Goal: Information Seeking & Learning: Learn about a topic

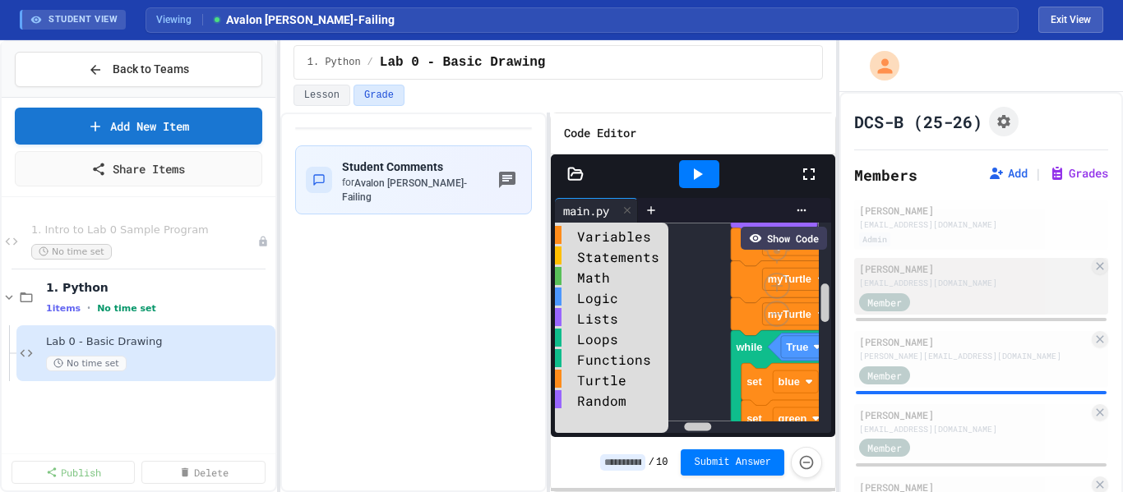
click at [921, 291] on div "Member" at bounding box center [900, 301] width 82 height 21
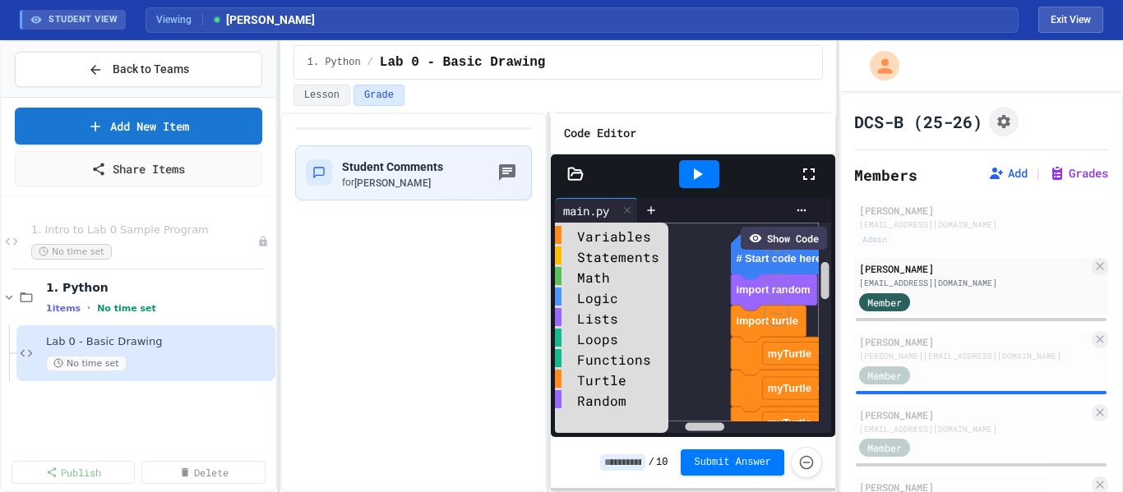
click at [812, 170] on icon at bounding box center [809, 174] width 20 height 20
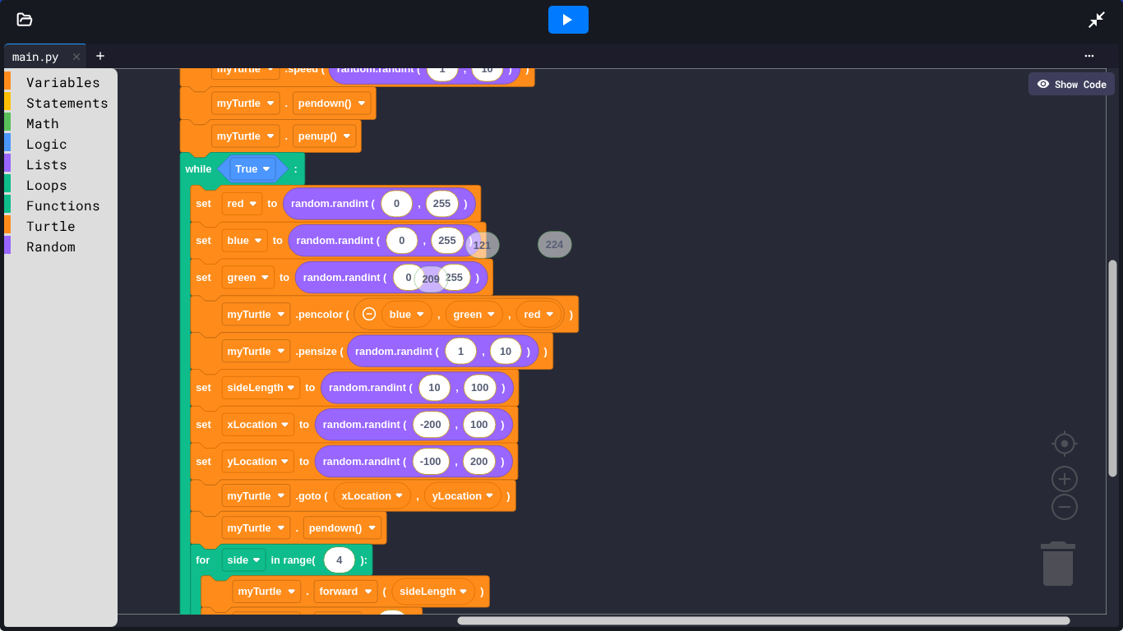
click at [1109, 306] on rect "Blockly Workspace" at bounding box center [1113, 368] width 8 height 217
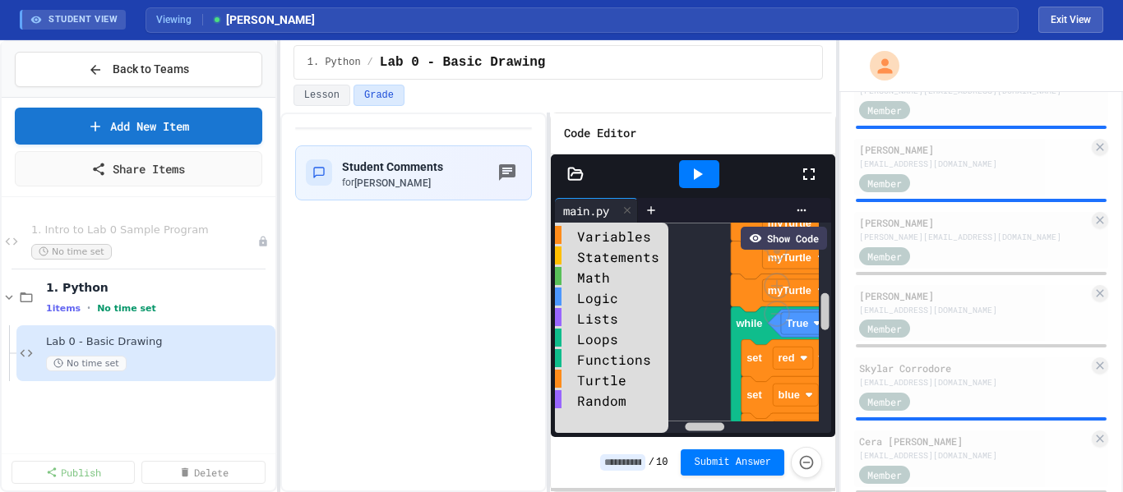
scroll to position [413, 0]
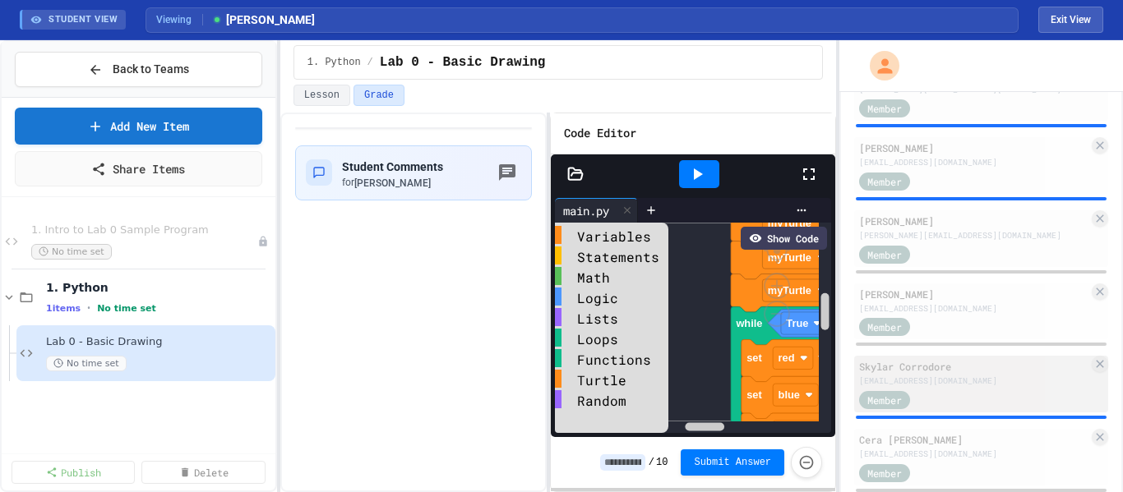
click at [938, 390] on div "Member" at bounding box center [900, 399] width 82 height 21
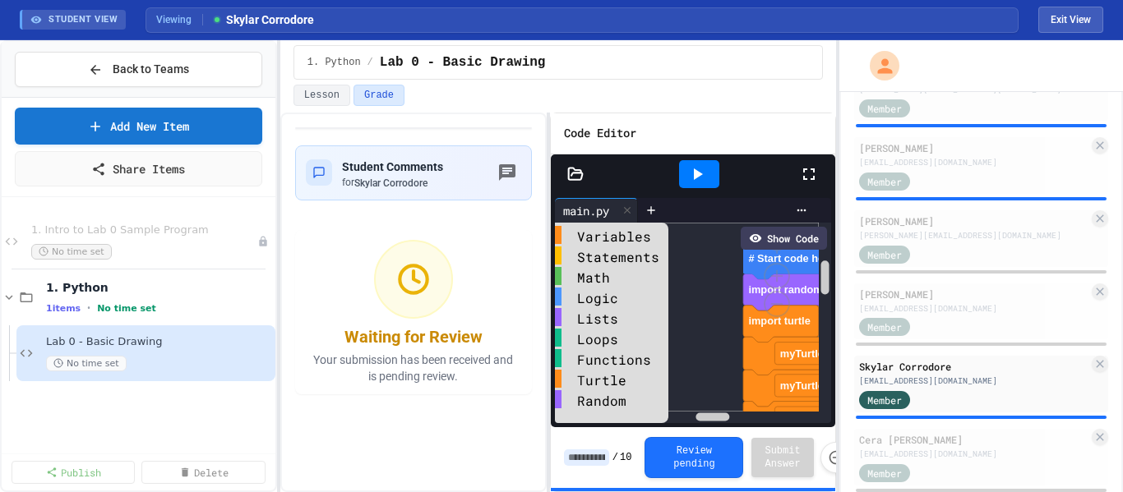
click at [815, 173] on icon at bounding box center [809, 174] width 20 height 20
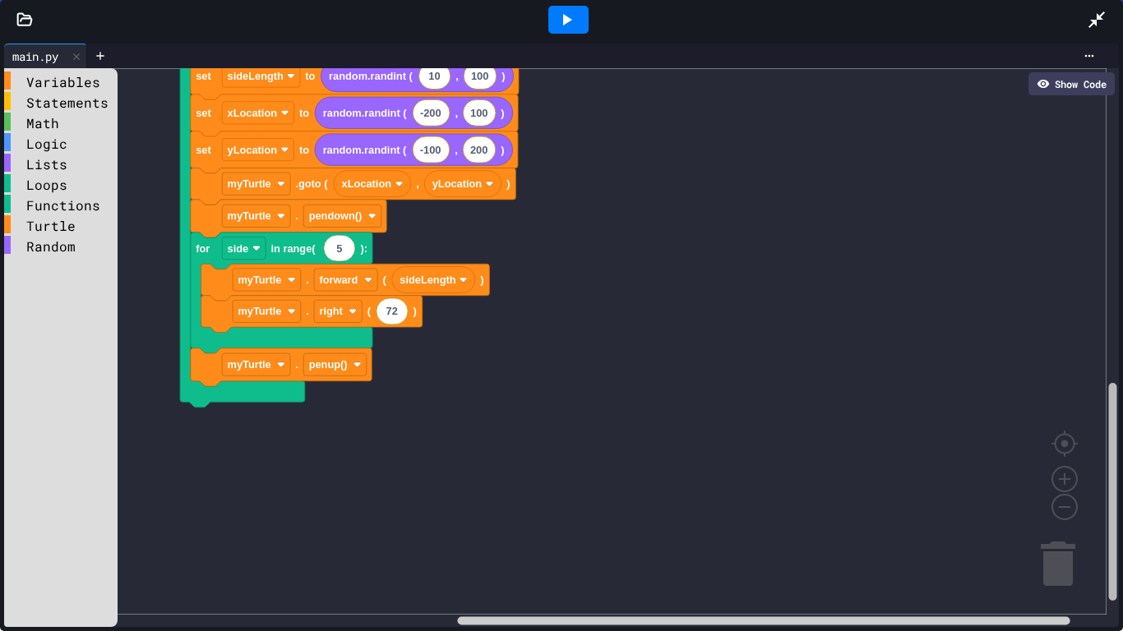
click at [1106, 440] on g "Blockly Workspace" at bounding box center [1112, 360] width 12 height 533
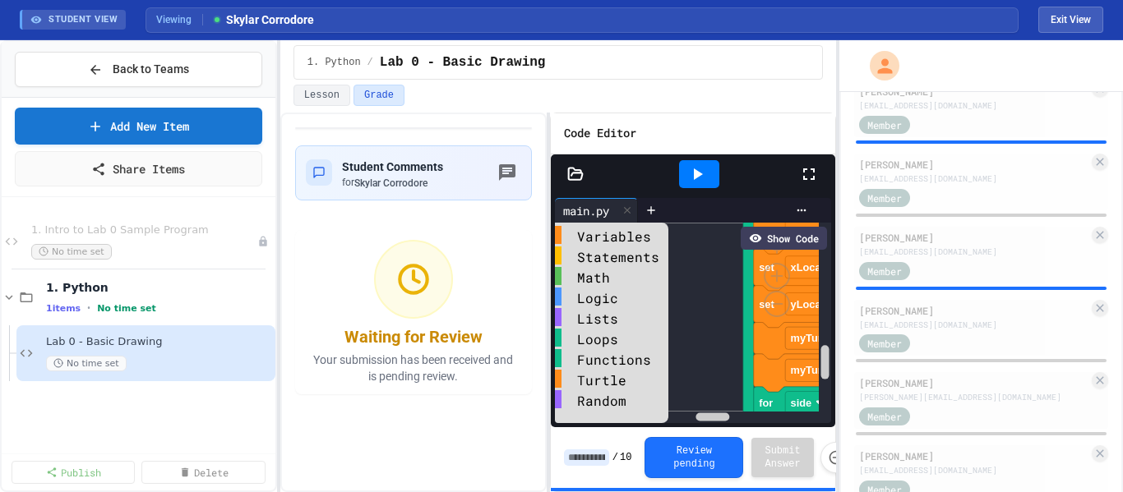
scroll to position [1346, 0]
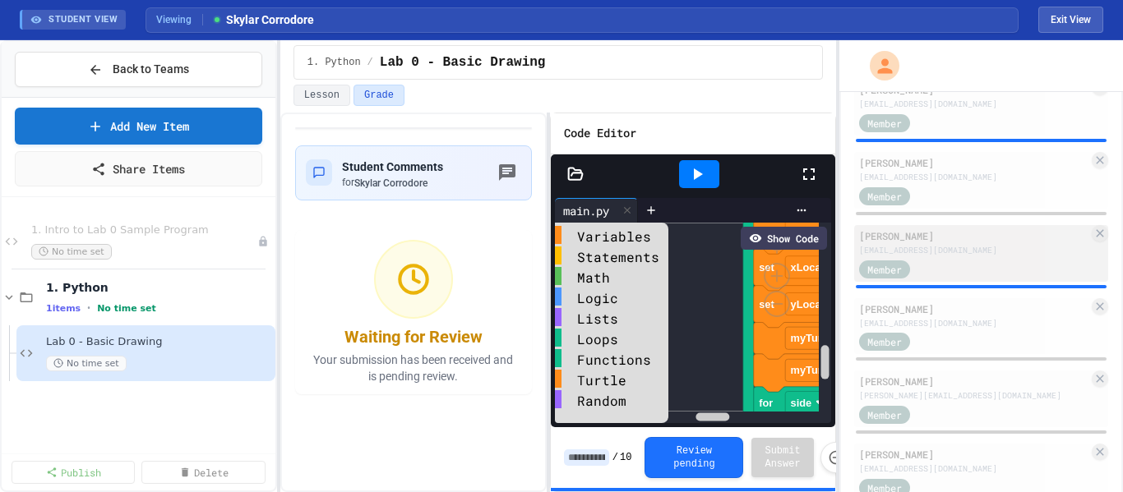
click at [923, 241] on div "[PERSON_NAME]" at bounding box center [973, 236] width 229 height 15
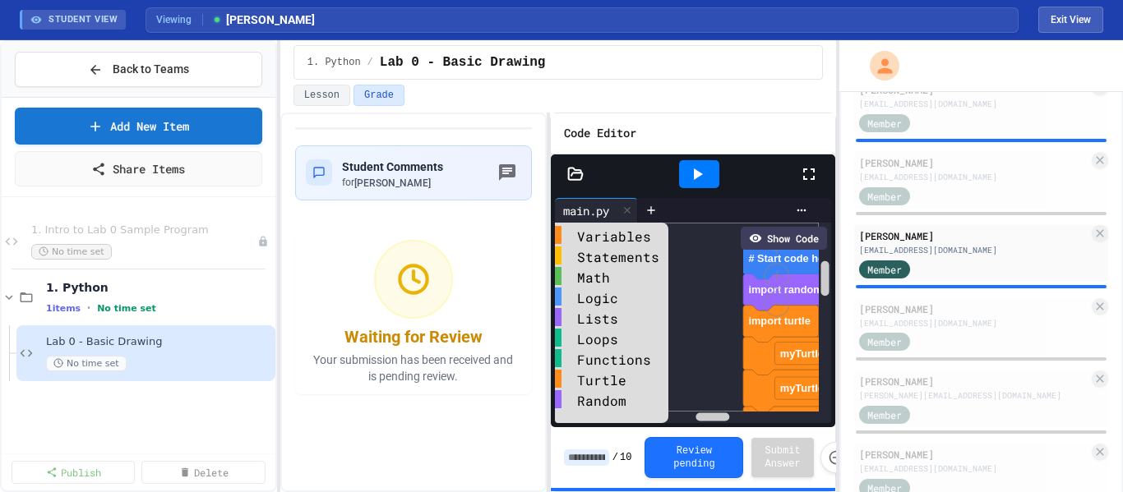
click at [815, 172] on icon at bounding box center [809, 174] width 20 height 20
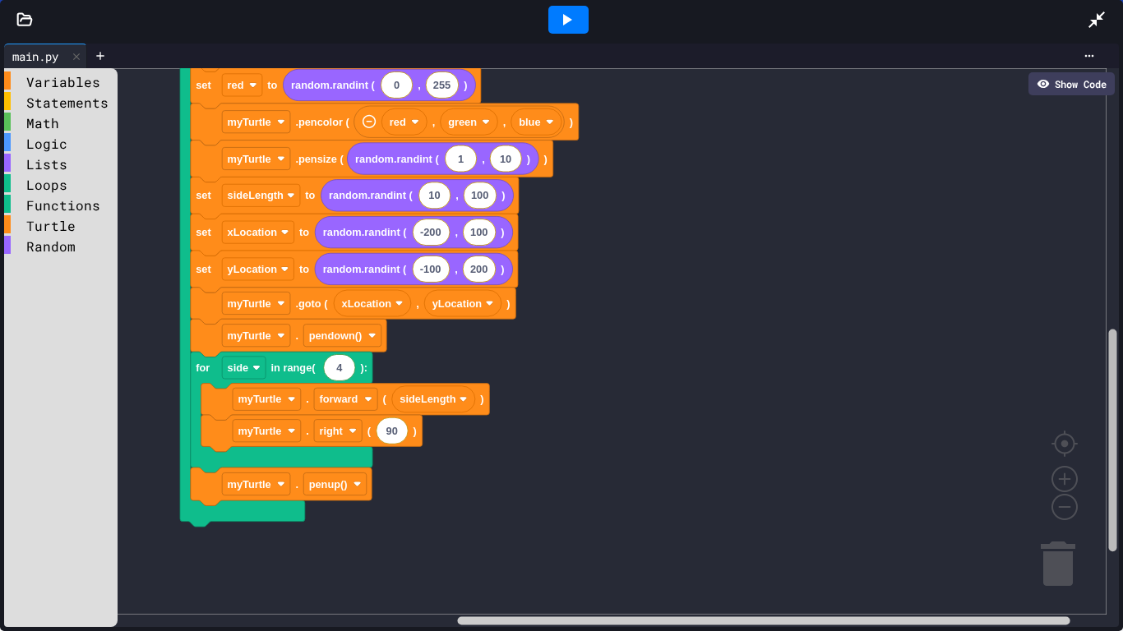
click at [1092, 386] on div "Variables Statements Math Logic Lists Loops Functions Turtle Random # Start cod…" at bounding box center [561, 347] width 1115 height 559
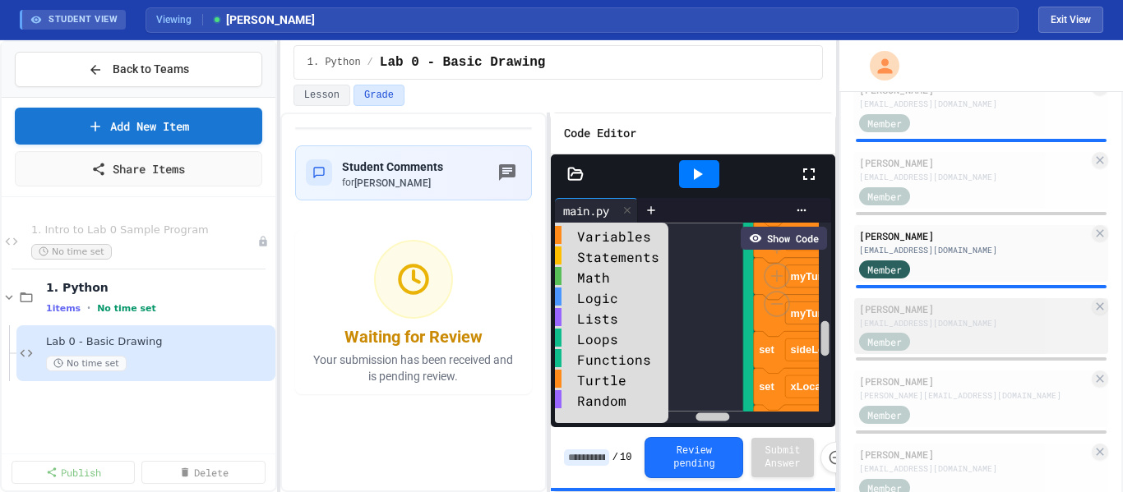
click at [921, 317] on div "[EMAIL_ADDRESS][DOMAIN_NAME]" at bounding box center [973, 323] width 229 height 12
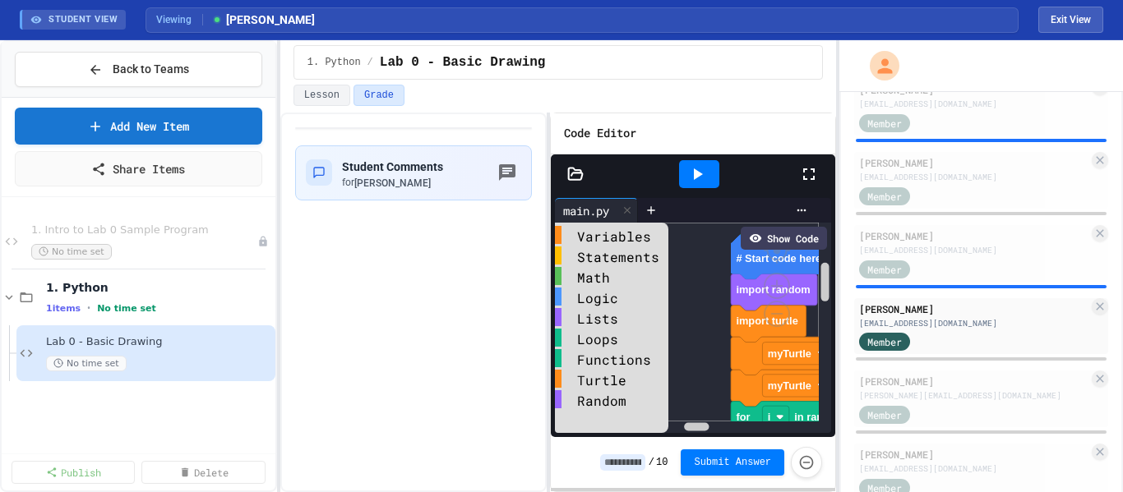
click at [815, 175] on icon at bounding box center [809, 174] width 20 height 20
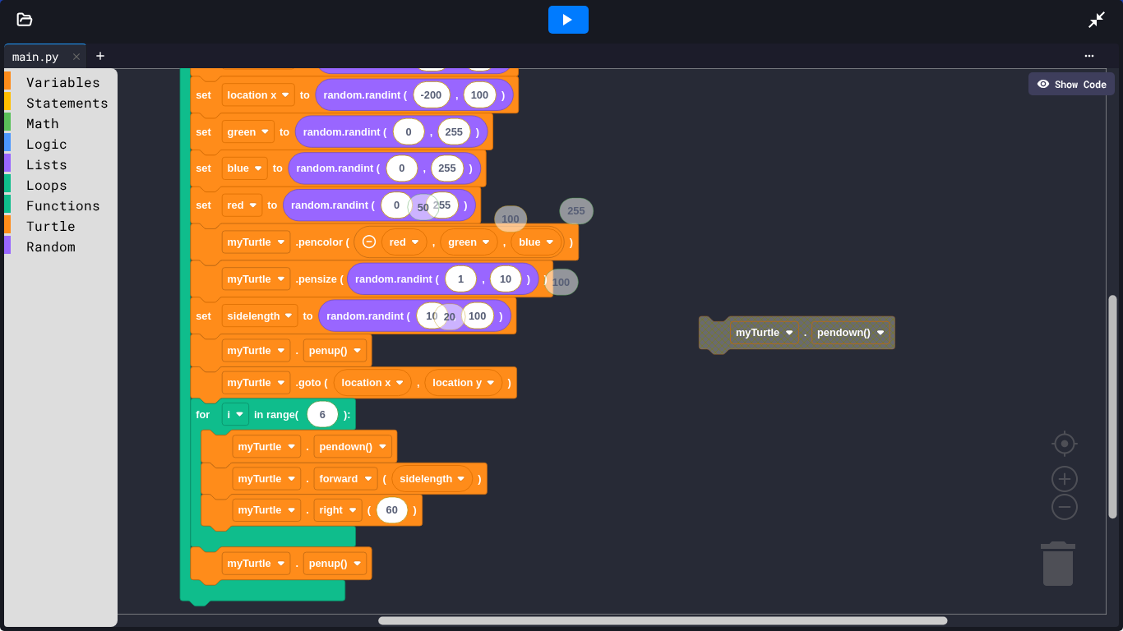
click at [1109, 316] on rect "Blockly Workspace" at bounding box center [1113, 407] width 8 height 224
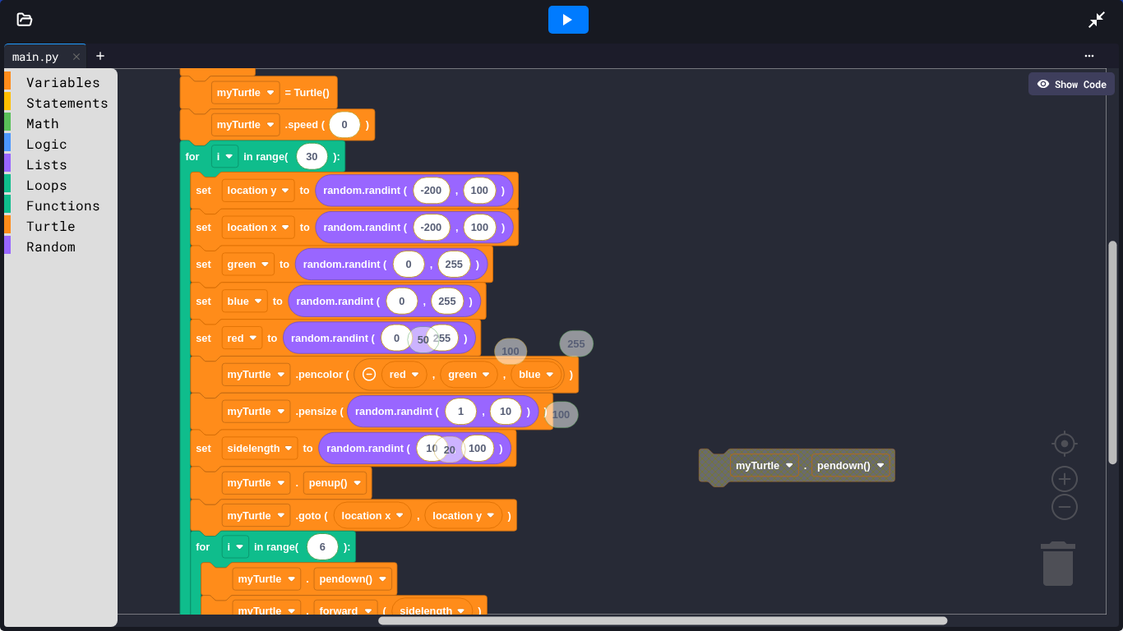
click at [1106, 301] on g "Blockly Workspace" at bounding box center [1112, 360] width 12 height 533
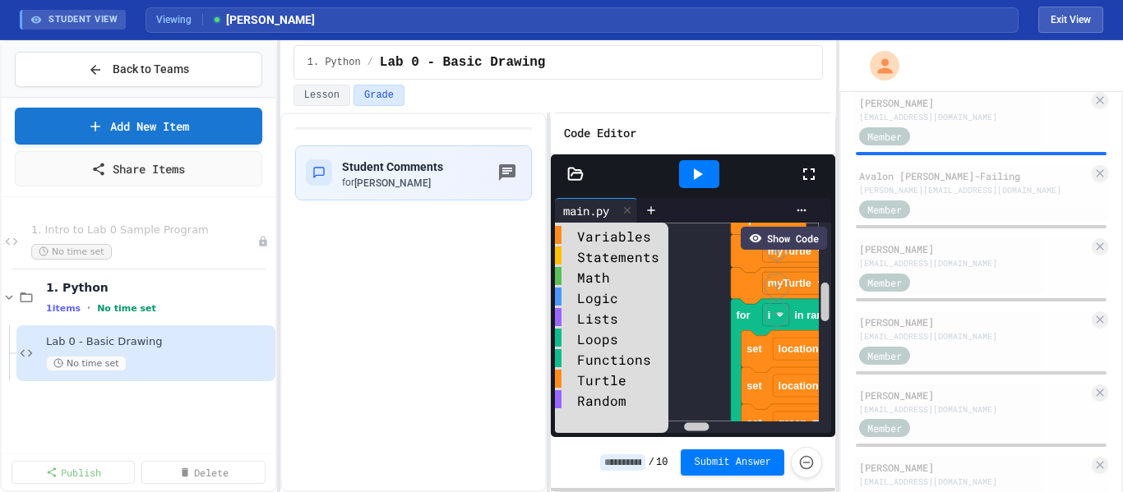
scroll to position [2209, 0]
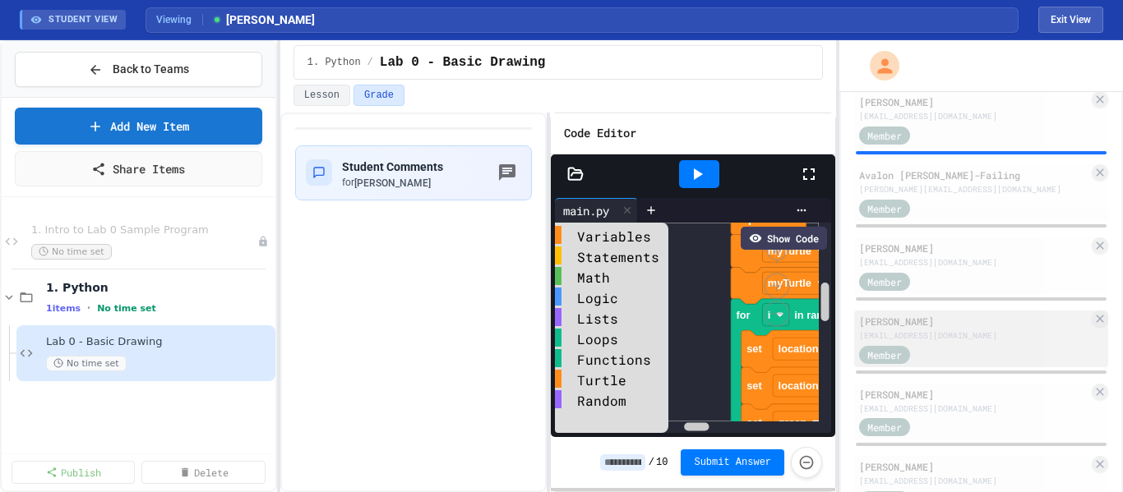
click at [928, 336] on div "[EMAIL_ADDRESS][DOMAIN_NAME]" at bounding box center [973, 336] width 229 height 12
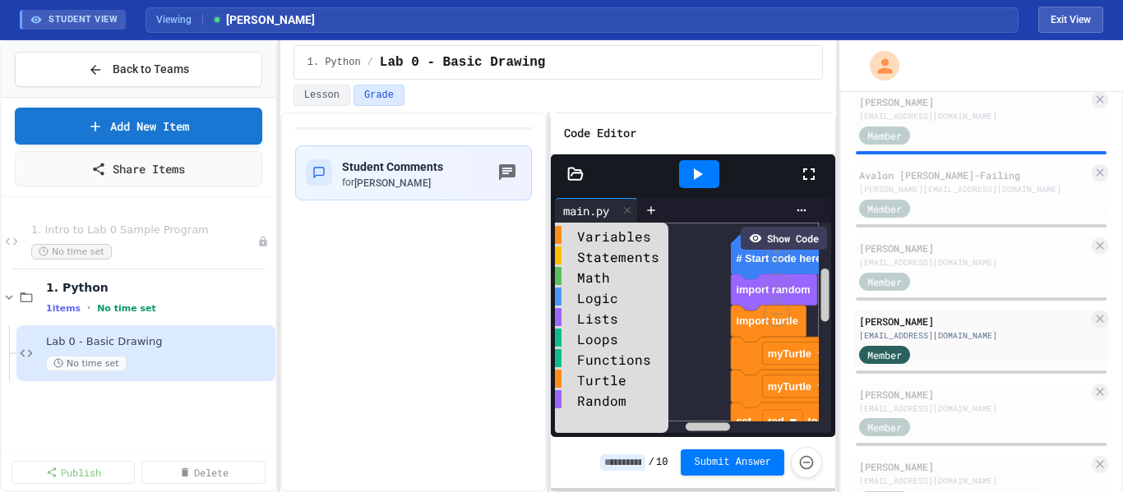
click at [815, 172] on icon at bounding box center [809, 175] width 12 height 12
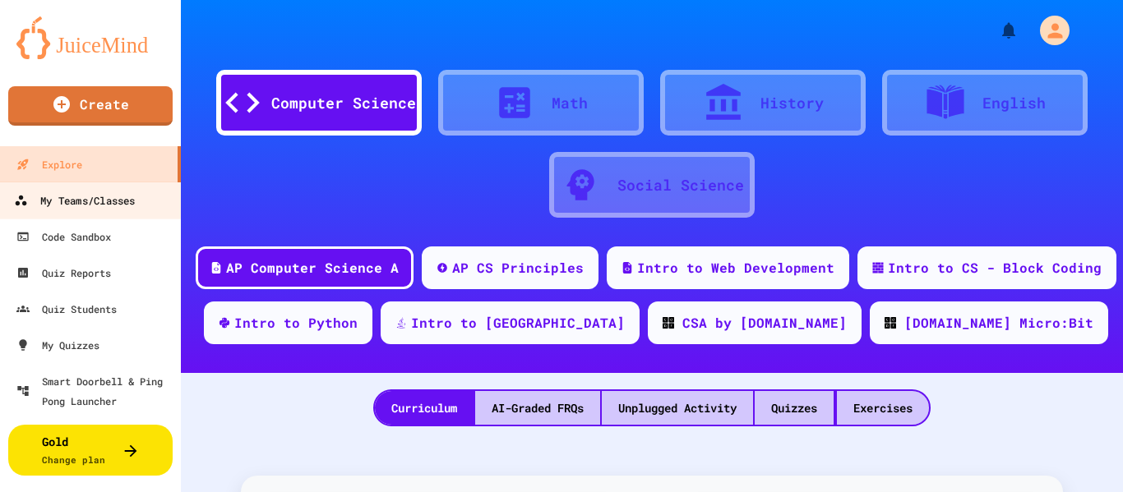
click at [67, 211] on link "My Teams/Classes" at bounding box center [91, 200] width 187 height 37
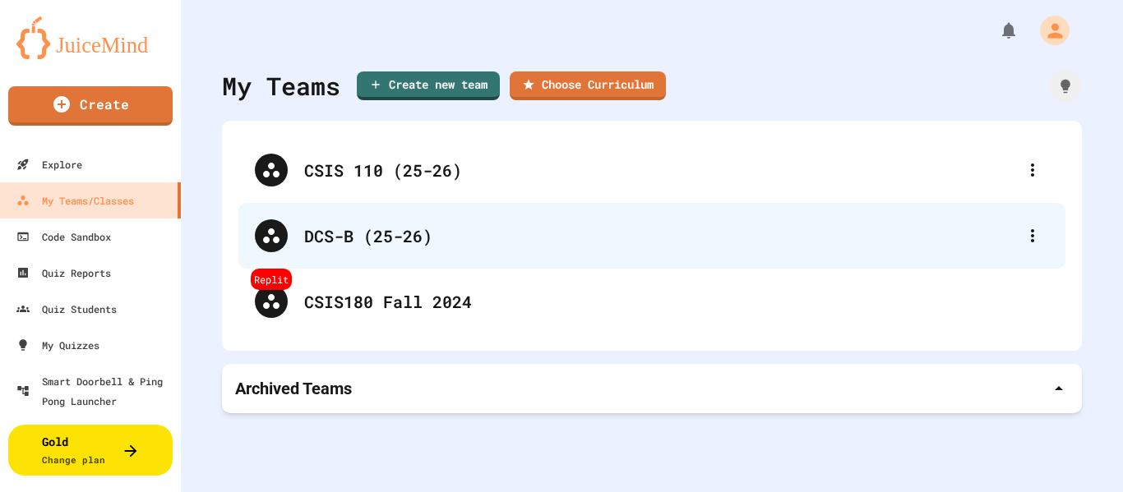
click at [355, 248] on div "DCS-B (25-26)" at bounding box center [651, 236] width 827 height 66
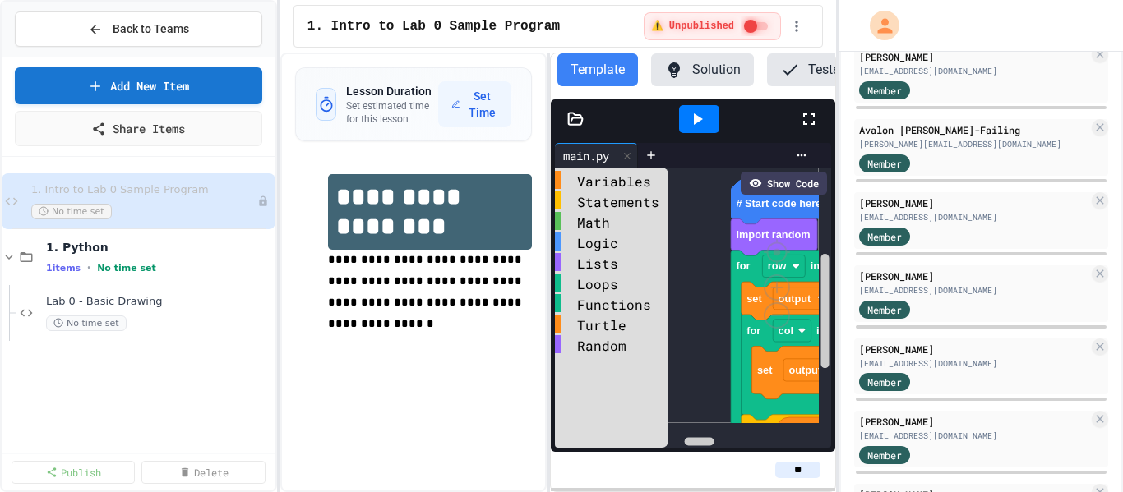
scroll to position [2229, 0]
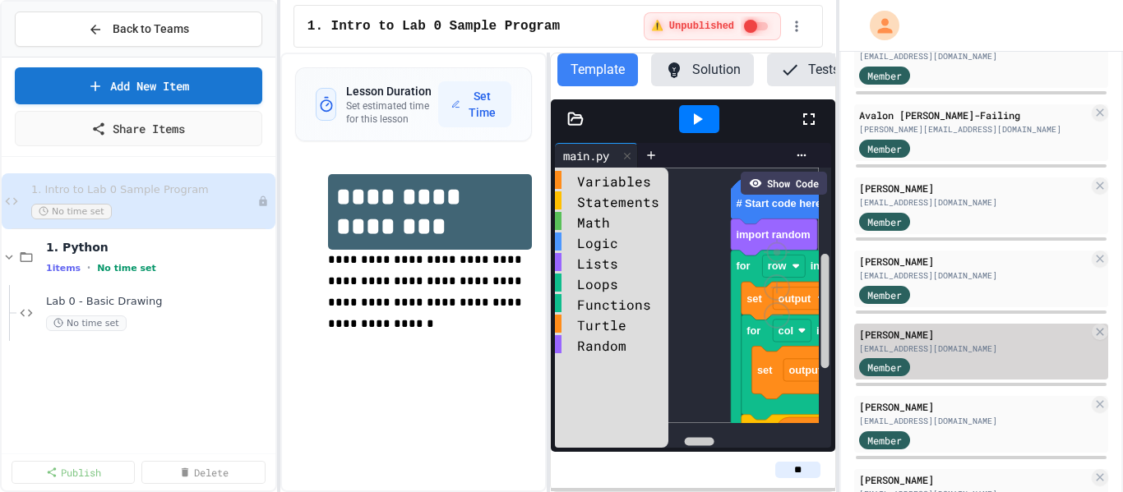
click at [926, 339] on div "[PERSON_NAME]" at bounding box center [973, 334] width 229 height 15
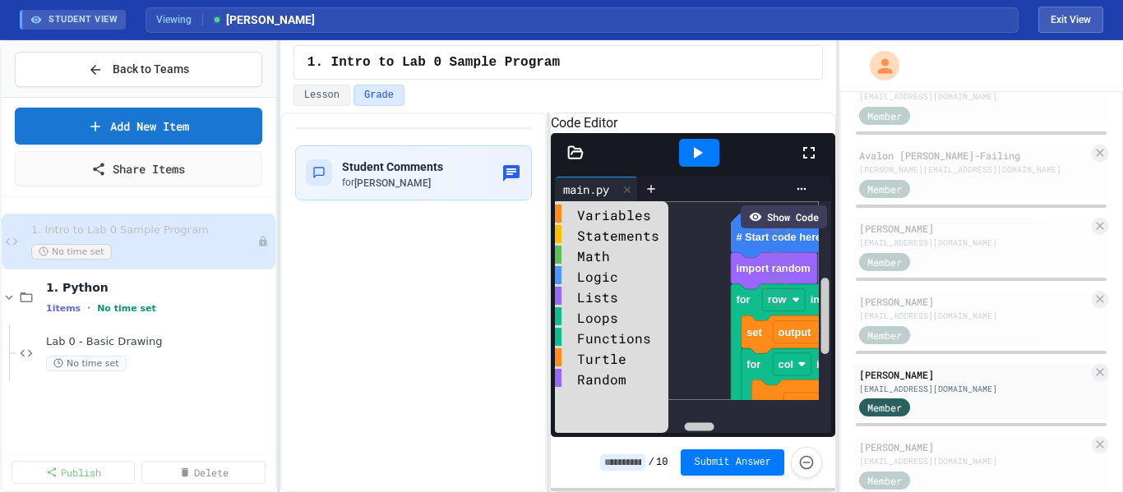
click at [809, 163] on icon at bounding box center [809, 153] width 20 height 20
click at [121, 363] on span "No time set" at bounding box center [86, 364] width 81 height 16
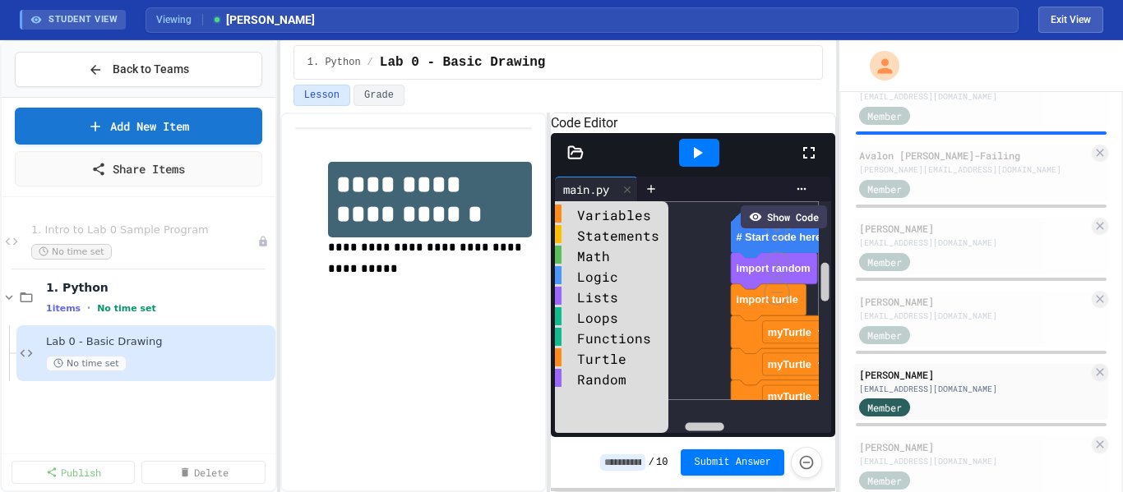
drag, startPoint x: 813, startPoint y: 170, endPoint x: 813, endPoint y: 270, distance: 99.5
click at [813, 163] on icon at bounding box center [809, 153] width 20 height 20
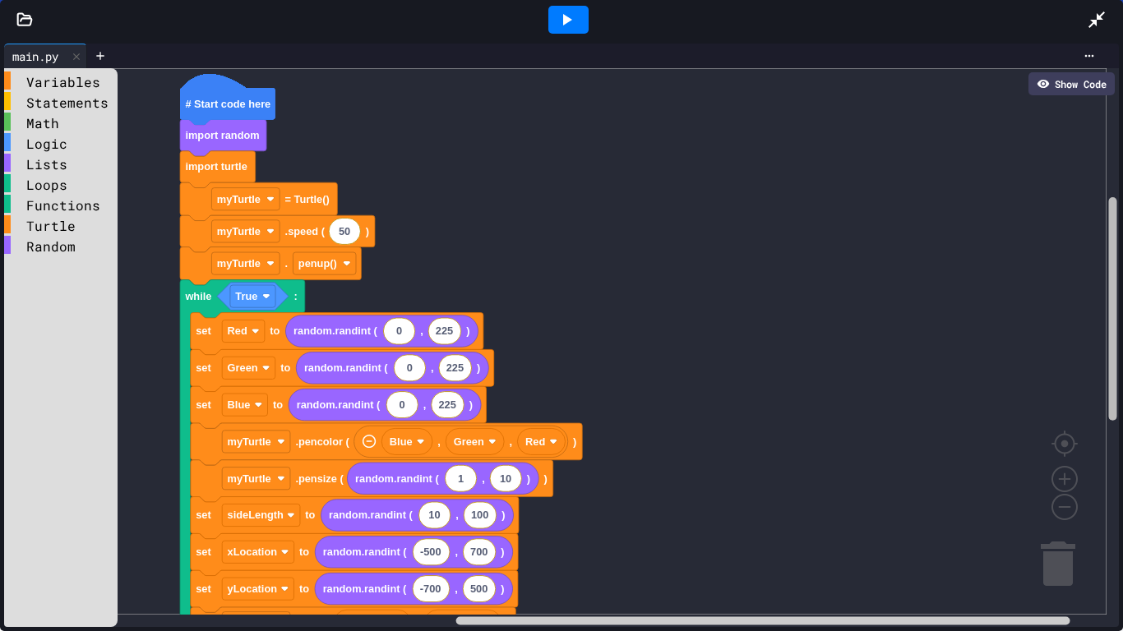
click at [1089, 328] on div "Variables Statements Math Logic Lists Loops Functions Turtle Random 50 True 0 2…" at bounding box center [561, 347] width 1115 height 559
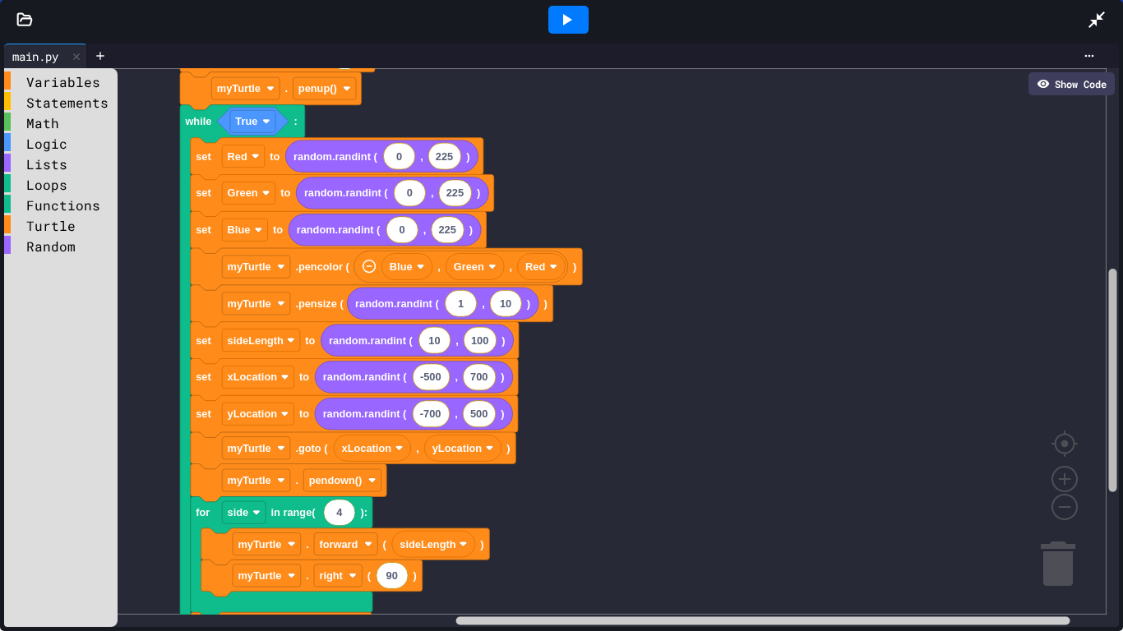
click at [1045, 407] on div "Variables Statements Math Logic Lists Loops Functions Turtle Random 50 True 0 2…" at bounding box center [561, 347] width 1115 height 559
click at [573, 25] on icon at bounding box center [566, 20] width 20 height 20
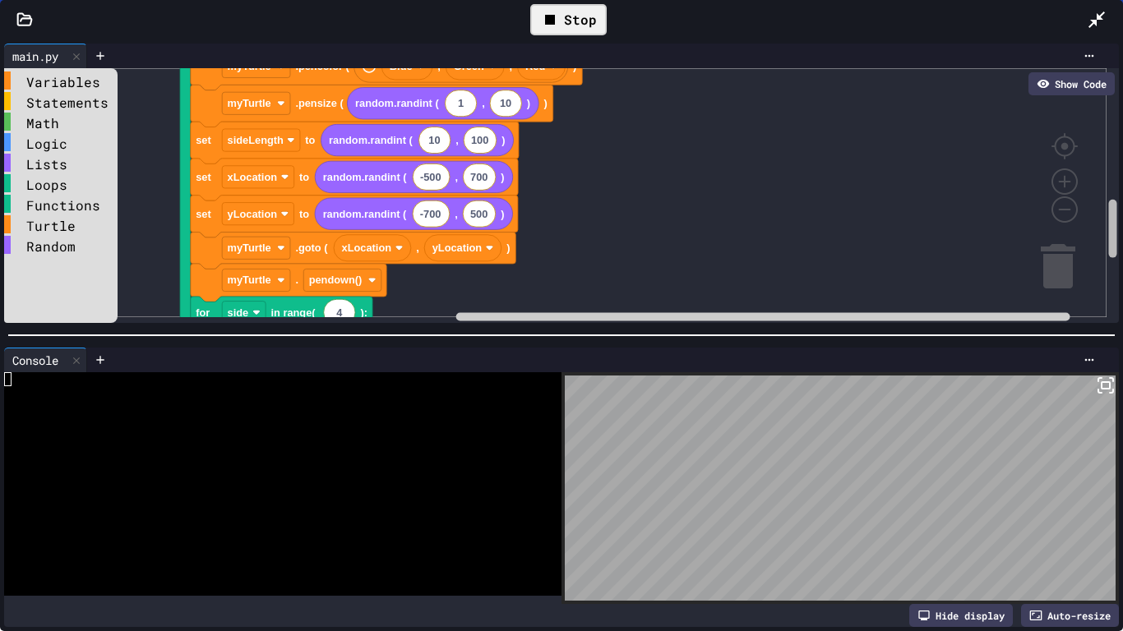
click at [1109, 224] on rect "Blockly Workspace" at bounding box center [1113, 229] width 8 height 58
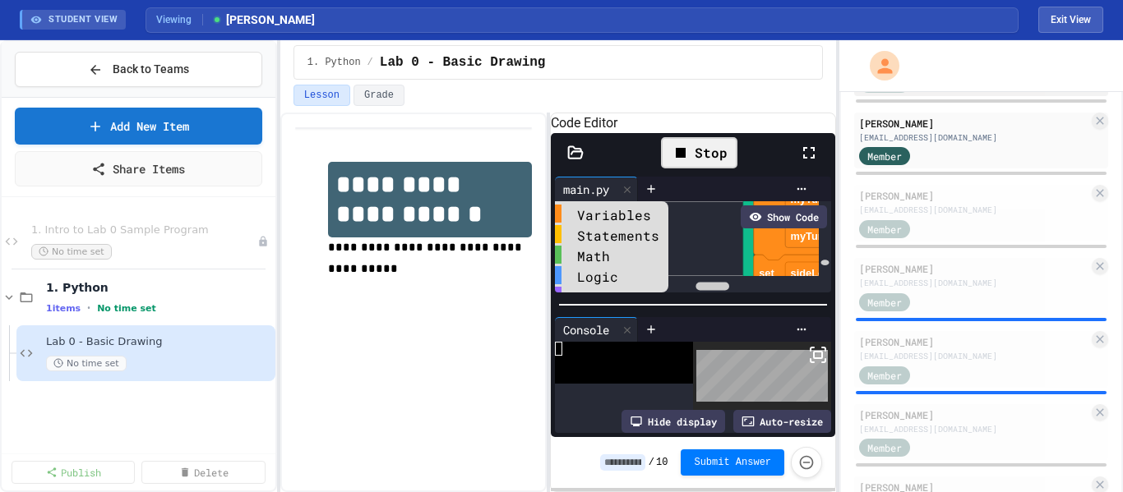
scroll to position [2519, 0]
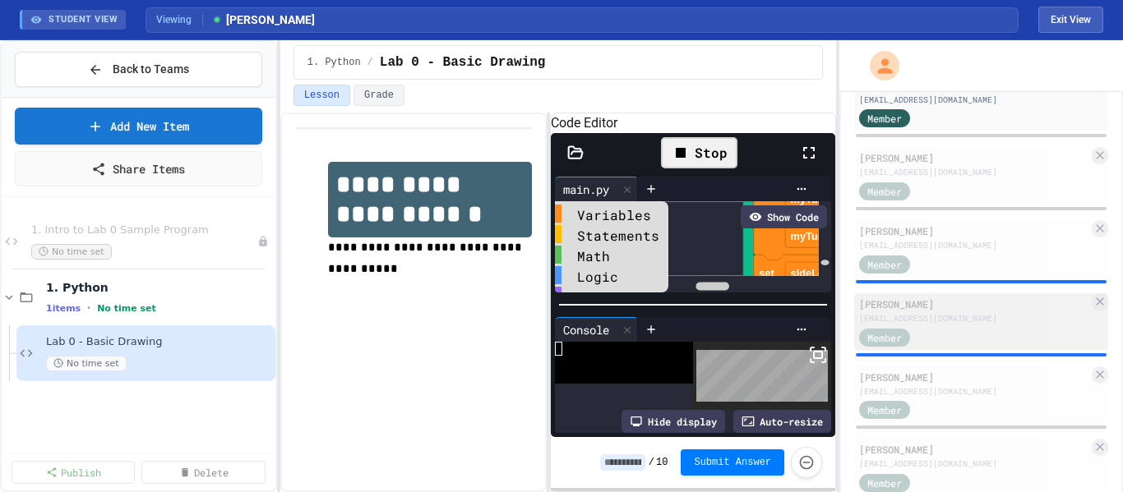
click at [994, 314] on div "[EMAIL_ADDRESS][DOMAIN_NAME]" at bounding box center [973, 318] width 229 height 12
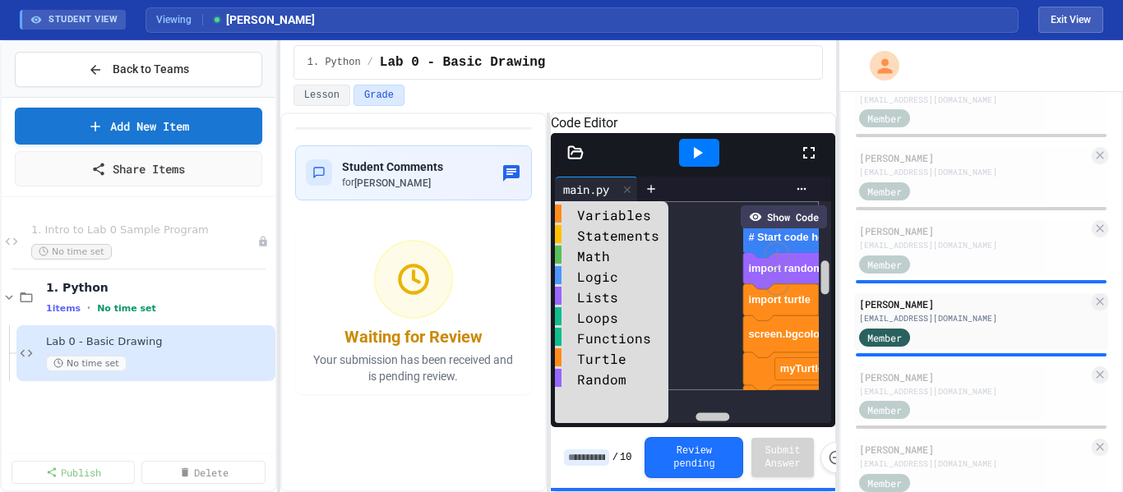
click at [811, 159] on icon at bounding box center [809, 153] width 12 height 12
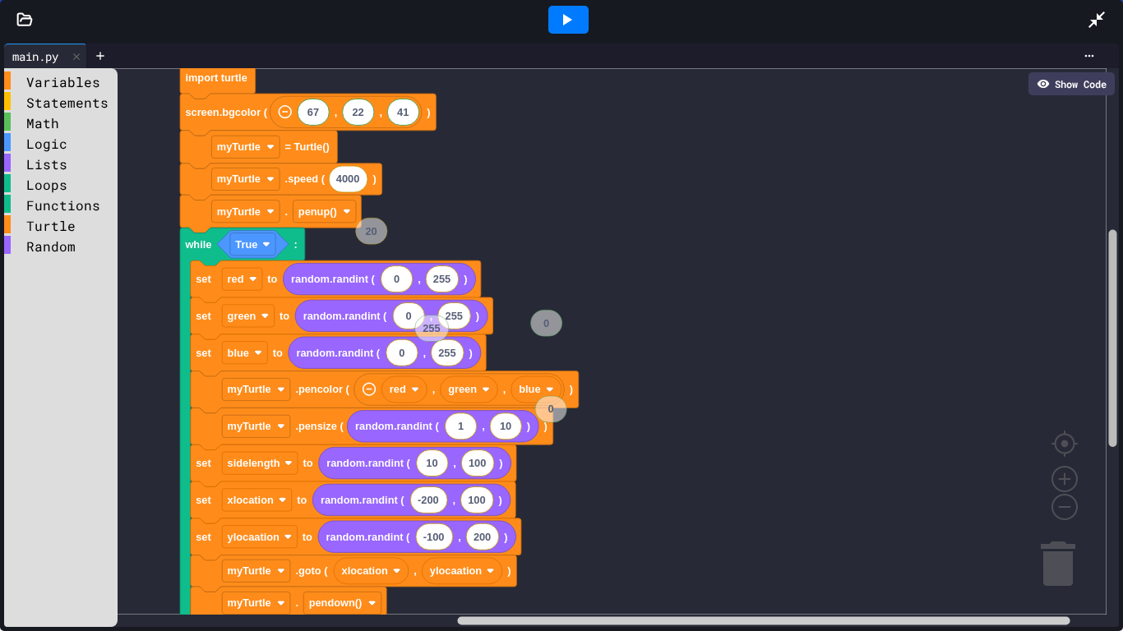
click at [1089, 286] on div "Variables Statements Math Logic Lists Loops Functions Turtle Random # Start cod…" at bounding box center [561, 347] width 1115 height 559
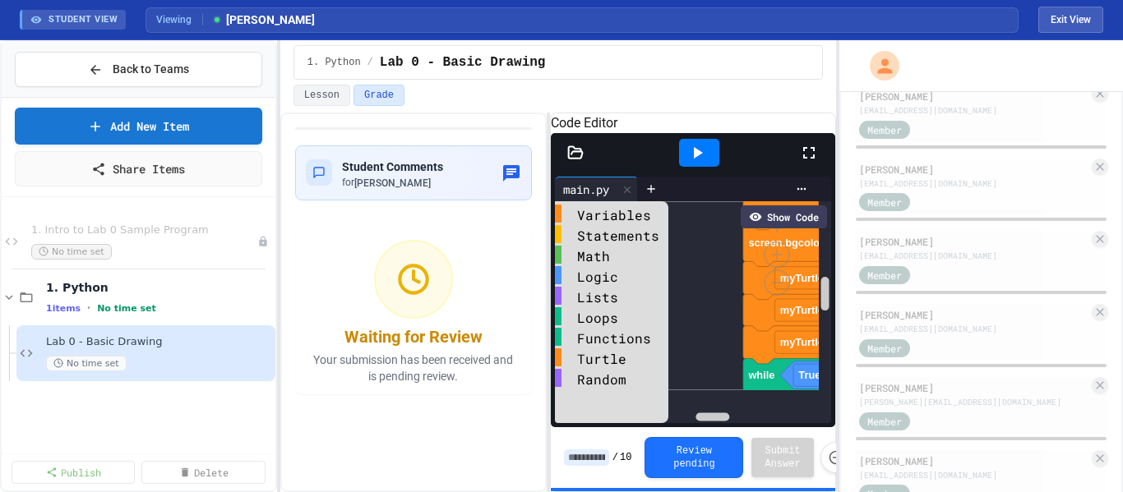
scroll to position [3019, 0]
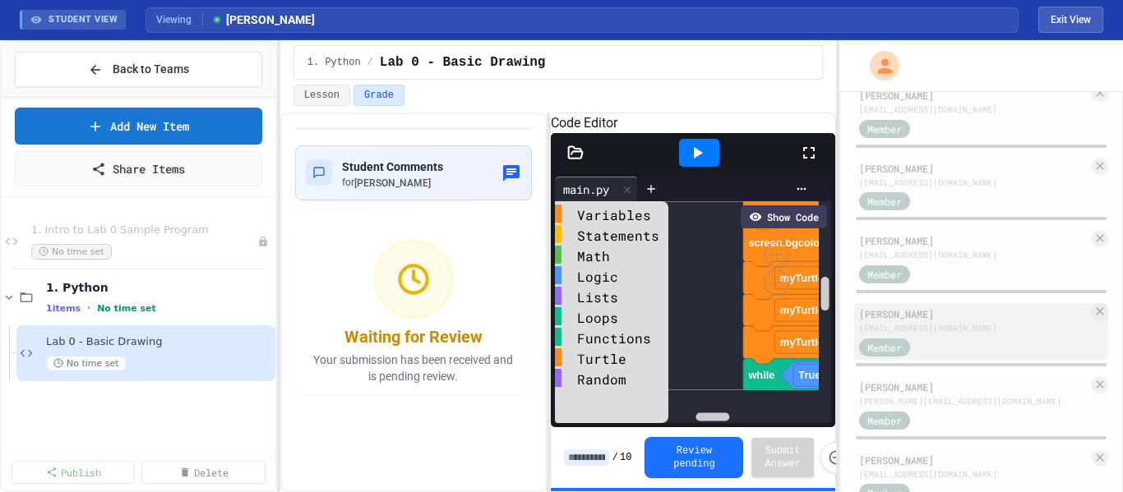
click at [931, 310] on div "[PERSON_NAME]" at bounding box center [973, 314] width 229 height 15
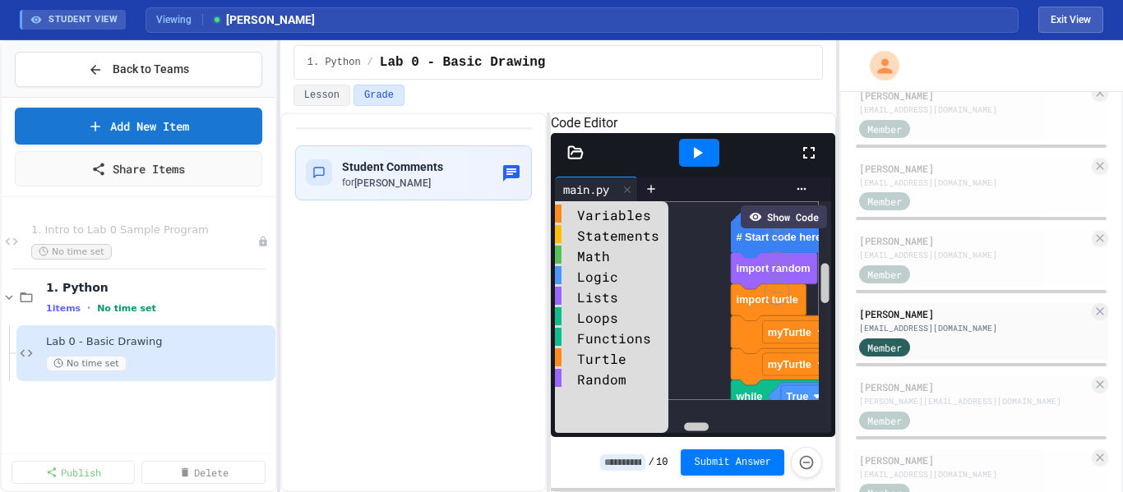
click at [819, 163] on icon at bounding box center [809, 153] width 20 height 20
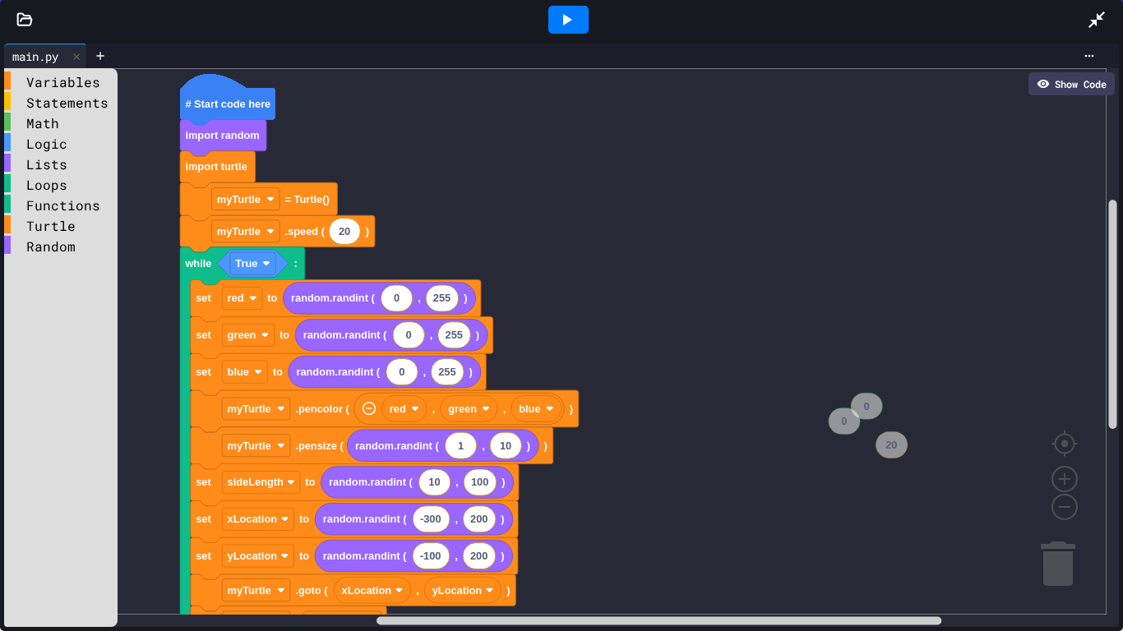
click at [561, 18] on icon at bounding box center [566, 20] width 20 height 20
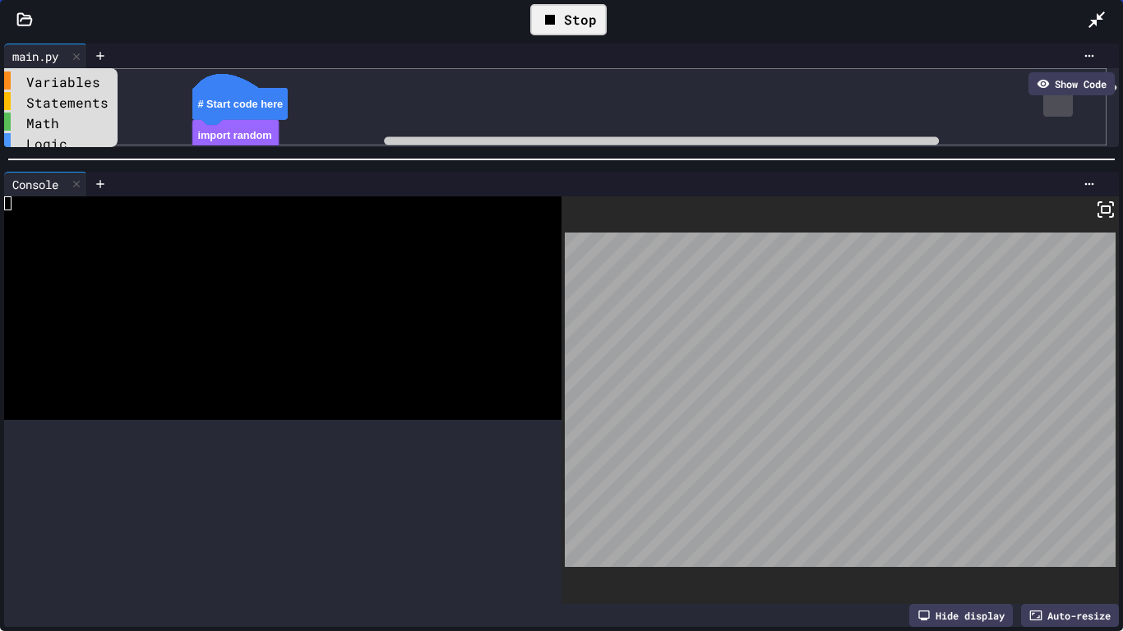
click at [553, 151] on div at bounding box center [561, 159] width 1123 height 16
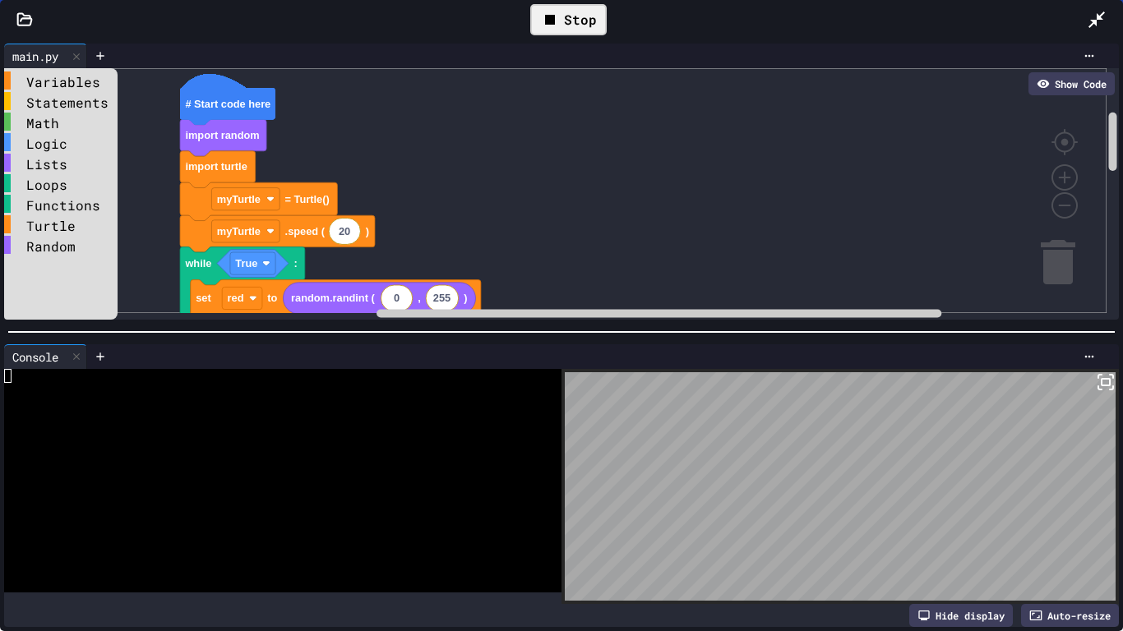
click at [561, 327] on div at bounding box center [561, 332] width 1123 height 16
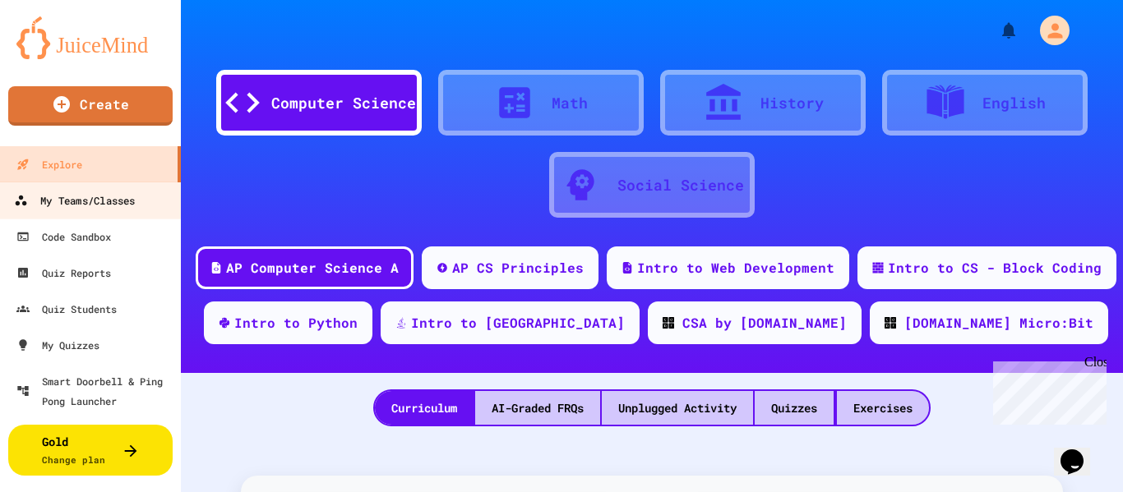
click at [141, 195] on link "My Teams/Classes" at bounding box center [91, 200] width 187 height 37
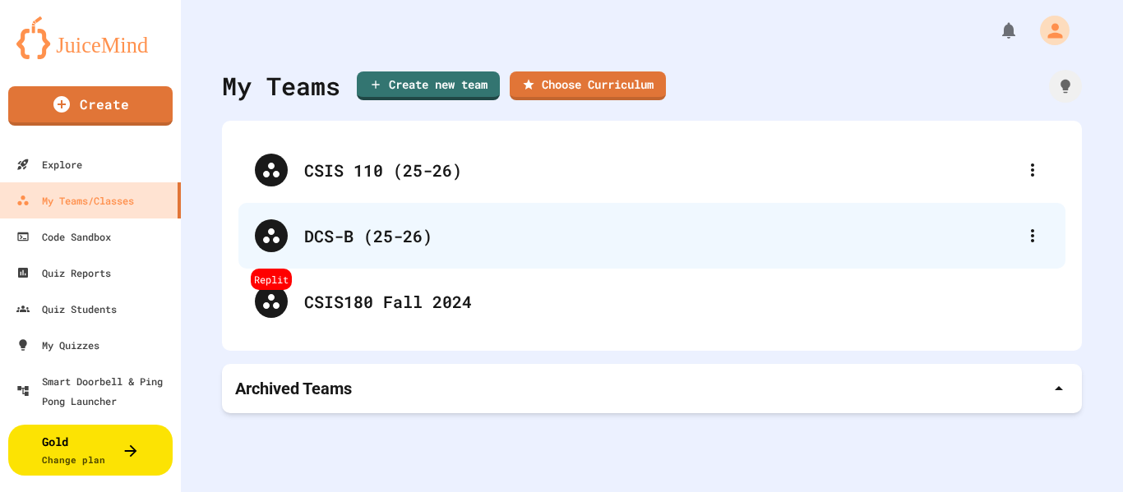
click at [409, 225] on div "DCS-B (25-26)" at bounding box center [660, 236] width 712 height 25
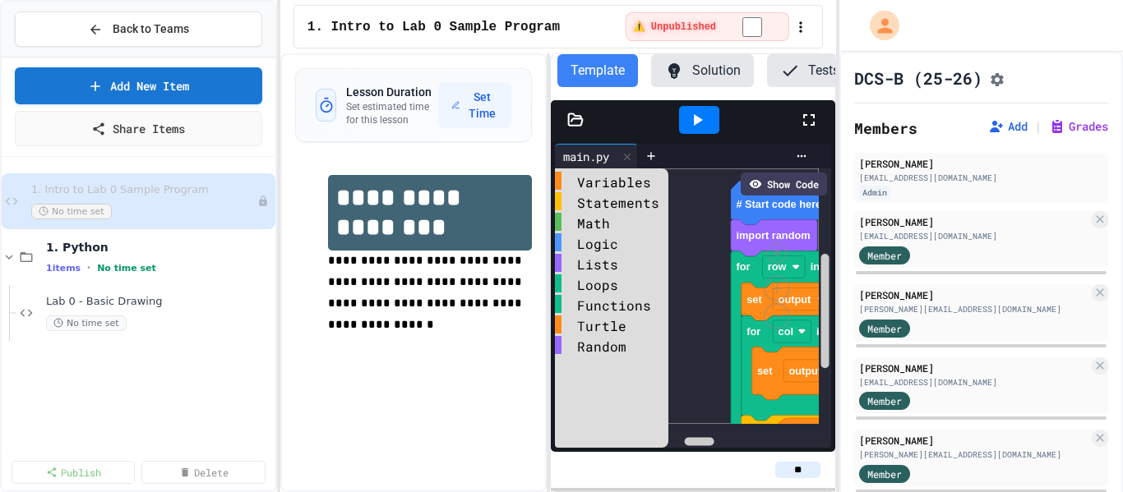
drag, startPoint x: 805, startPoint y: 138, endPoint x: 805, endPoint y: 238, distance: 99.5
click at [805, 130] on icon at bounding box center [809, 120] width 20 height 20
click at [99, 302] on span "Lab 0 - Basic Drawing" at bounding box center [151, 302] width 210 height 14
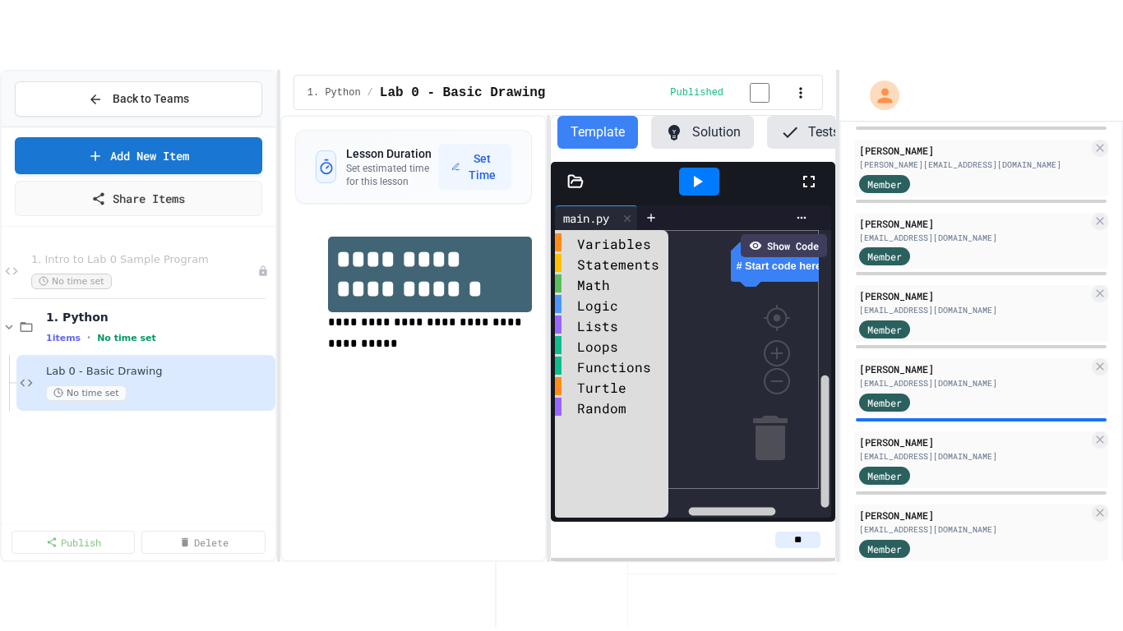
scroll to position [3327, 0]
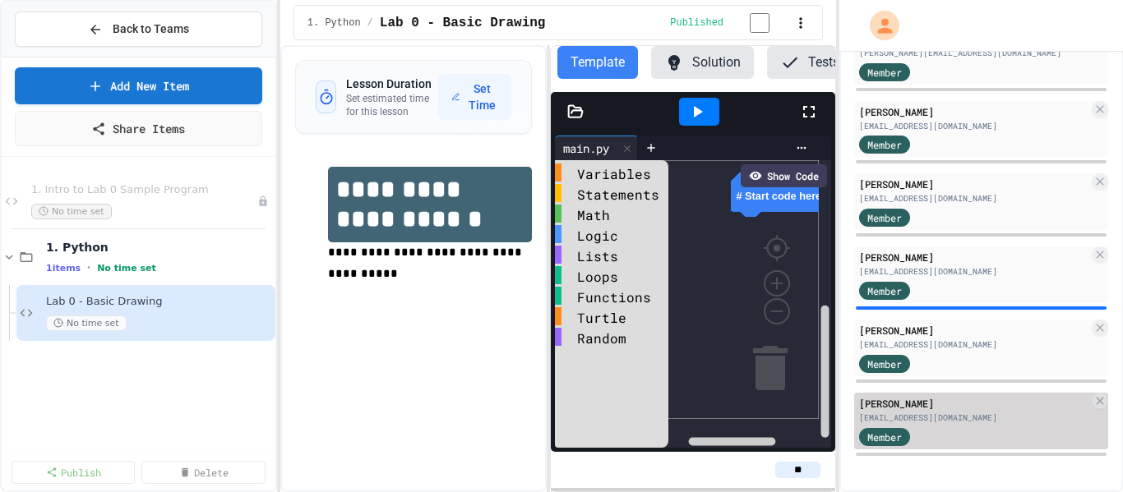
click at [923, 422] on div "[EMAIL_ADDRESS][DOMAIN_NAME]" at bounding box center [973, 418] width 229 height 12
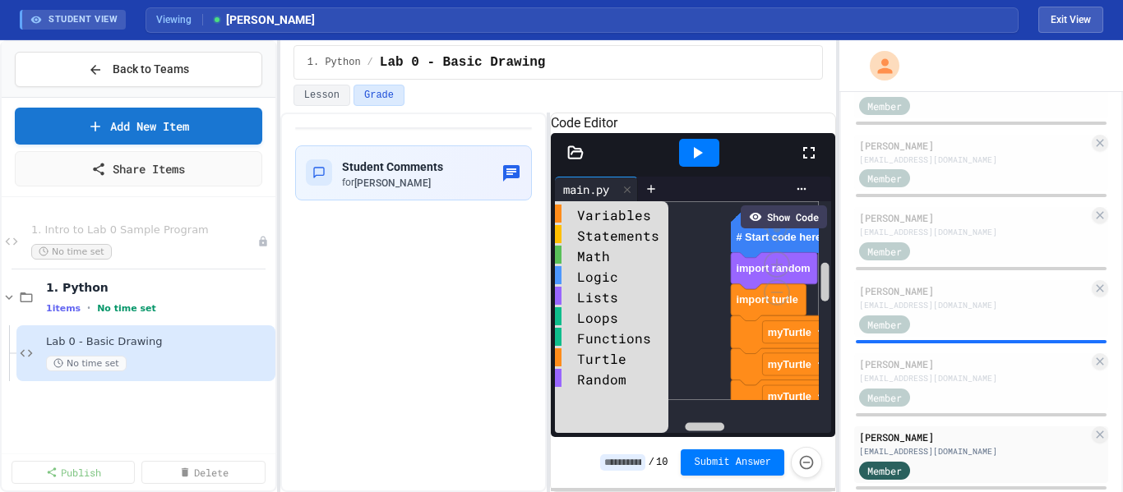
click at [820, 169] on div at bounding box center [817, 153] width 36 height 44
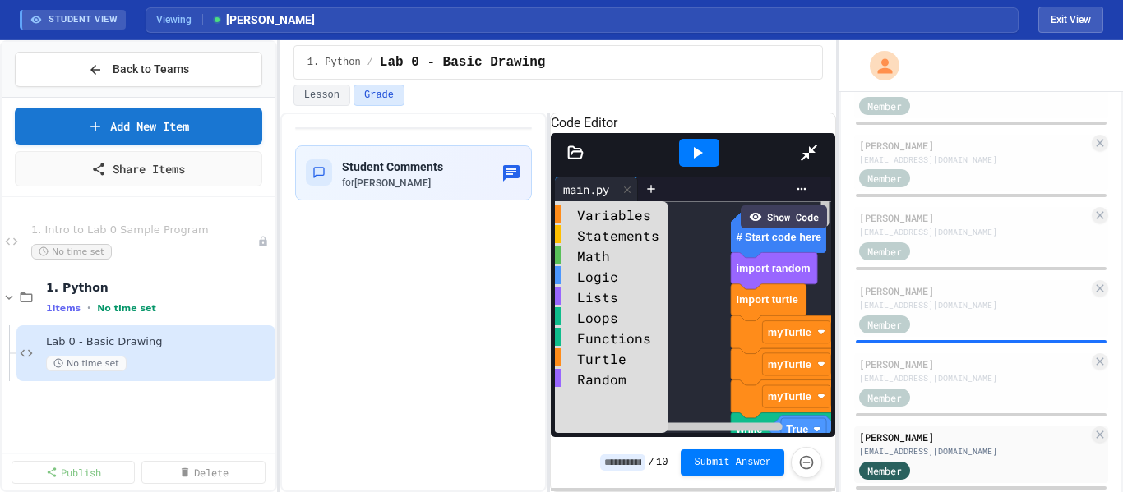
scroll to position [3229, 0]
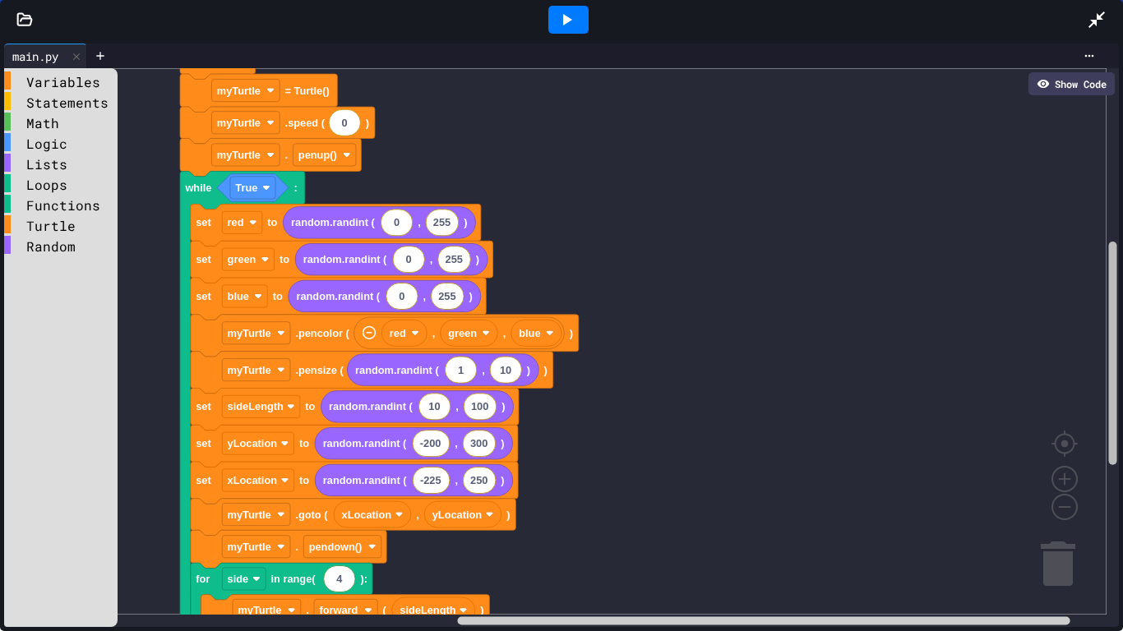
click at [1090, 330] on div "Variables Statements Math Logic Lists Loops Functions Turtle Random # Start cod…" at bounding box center [561, 347] width 1115 height 559
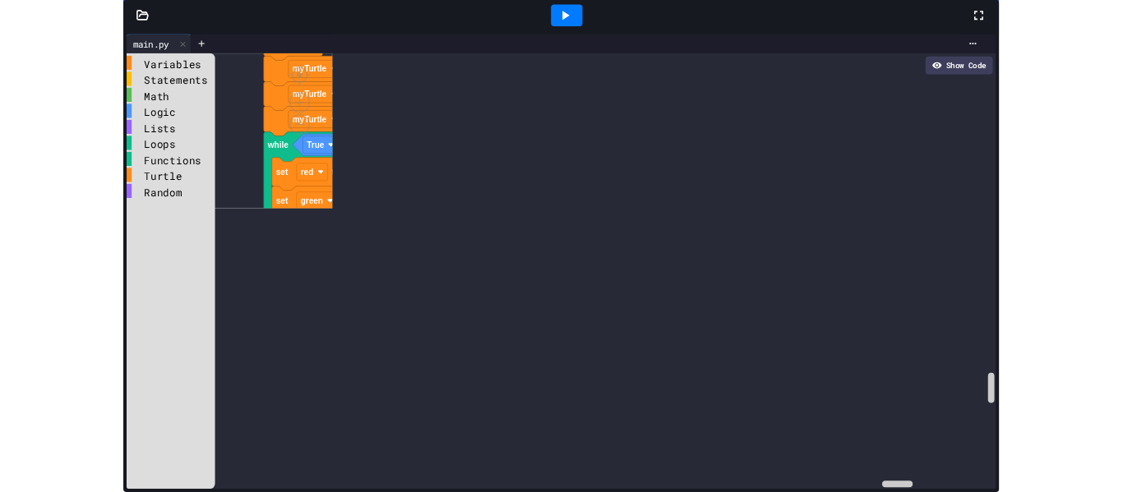
scroll to position [3327, 0]
